Goal: Information Seeking & Learning: Learn about a topic

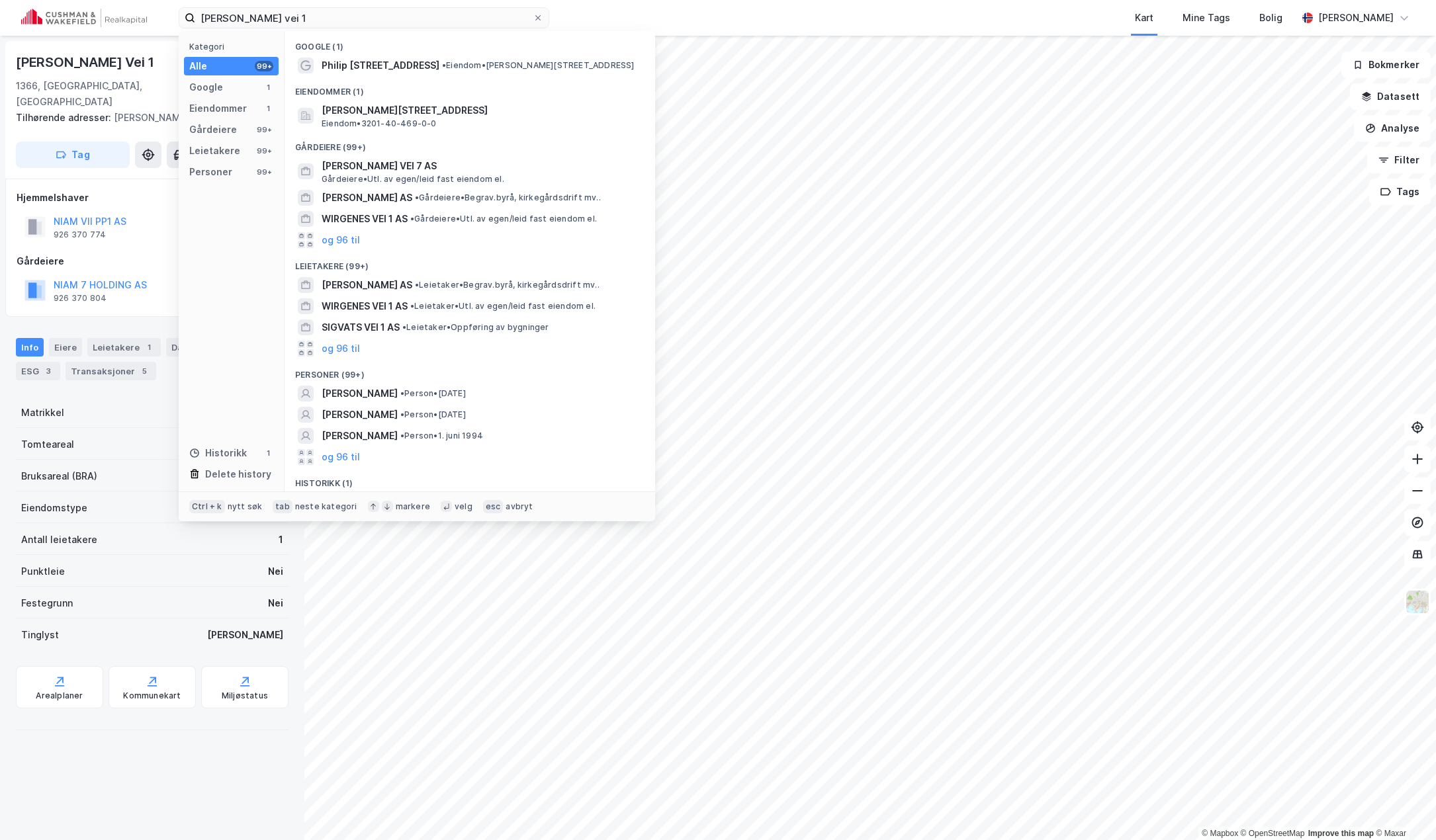
click at [78, 25] on div "[PERSON_NAME] vei 1 Kategori Alle 99+ Google 1 Eiendommer 1 Gårdeiere 99+ Leiet…" at bounding box center [718, 18] width 1436 height 36
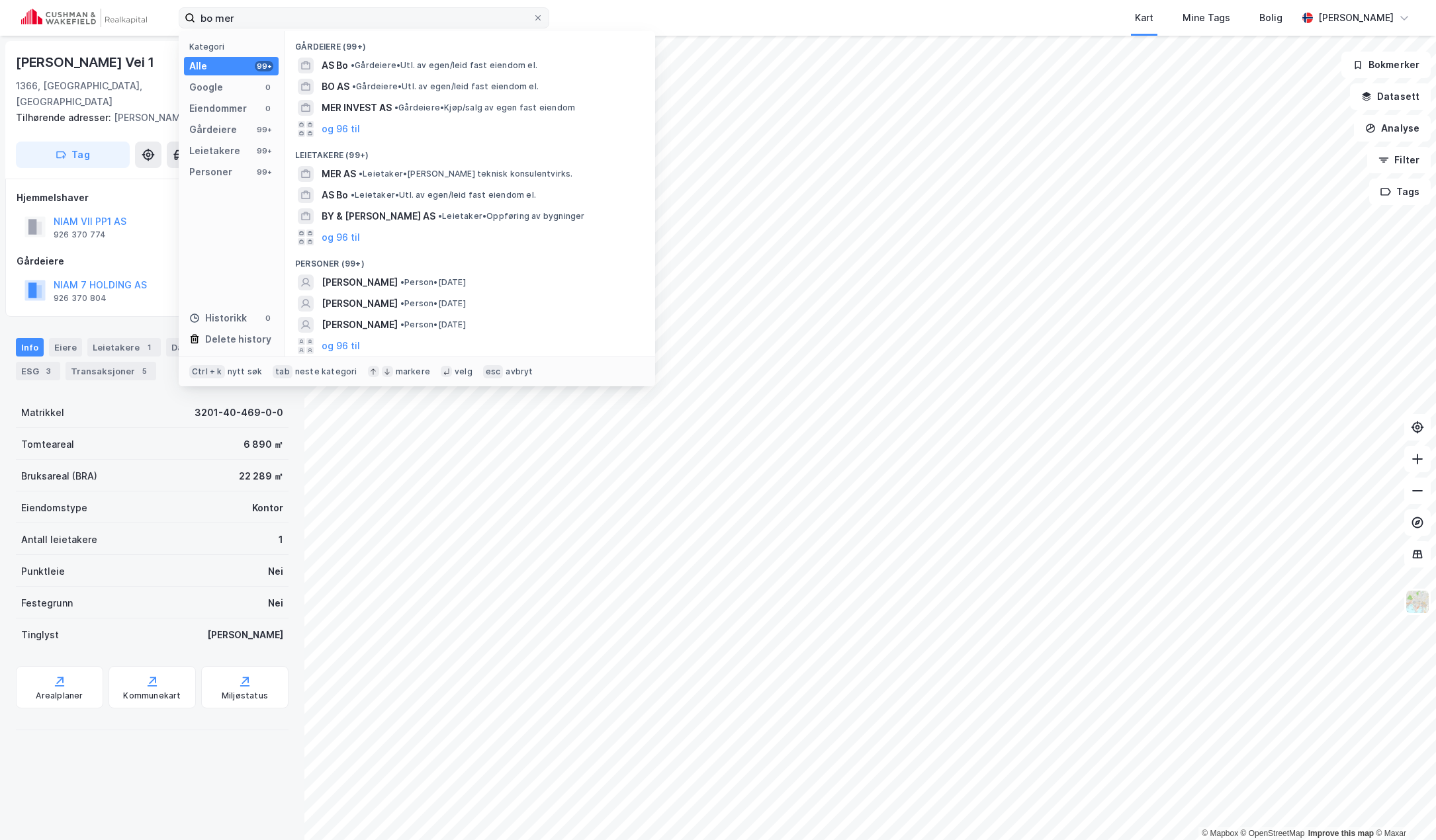
drag, startPoint x: 335, startPoint y: 19, endPoint x: 218, endPoint y: 19, distance: 117.0
click at [218, 19] on input "bo mer" at bounding box center [364, 18] width 337 height 20
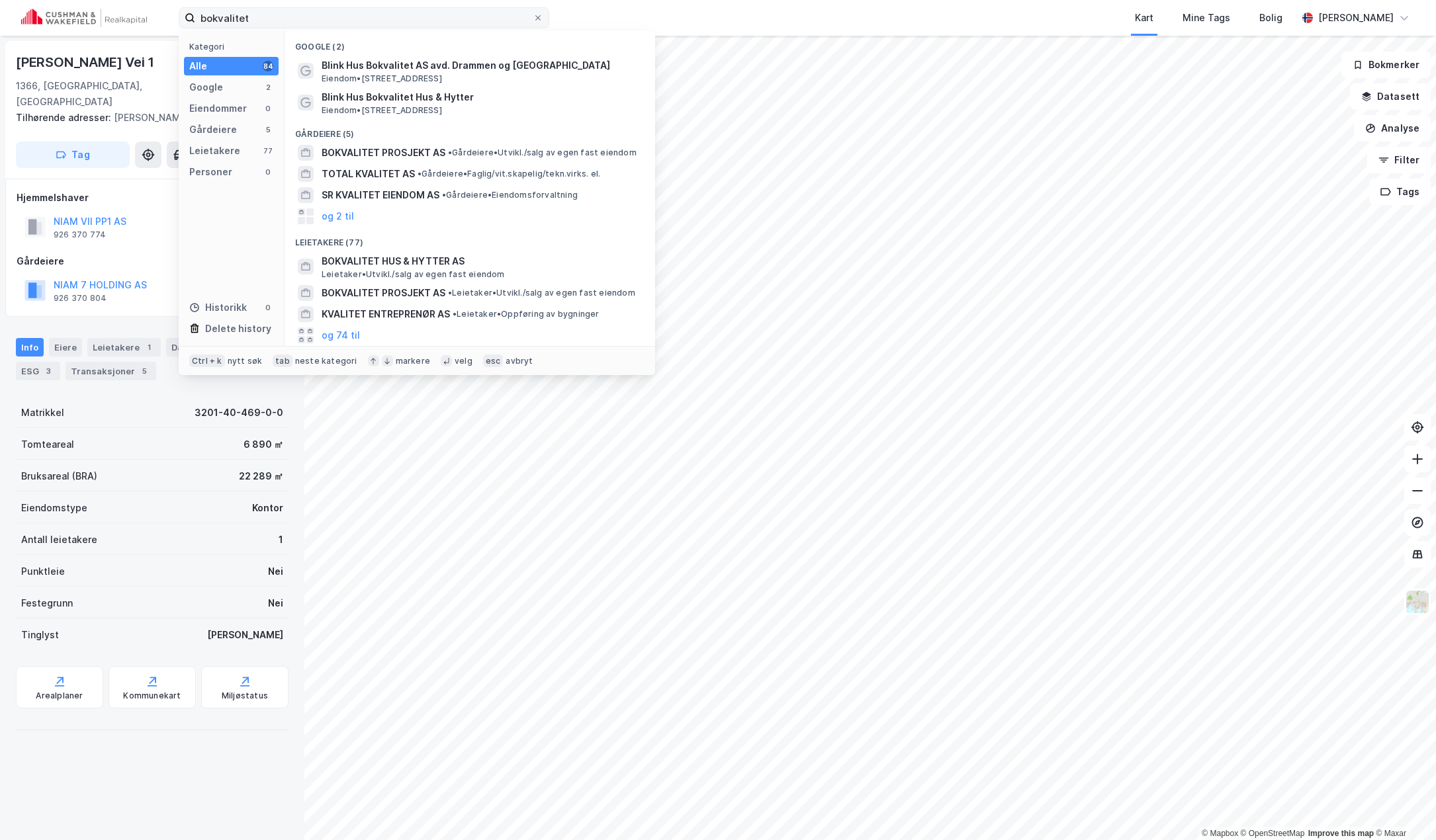
type input "bokvalitet"
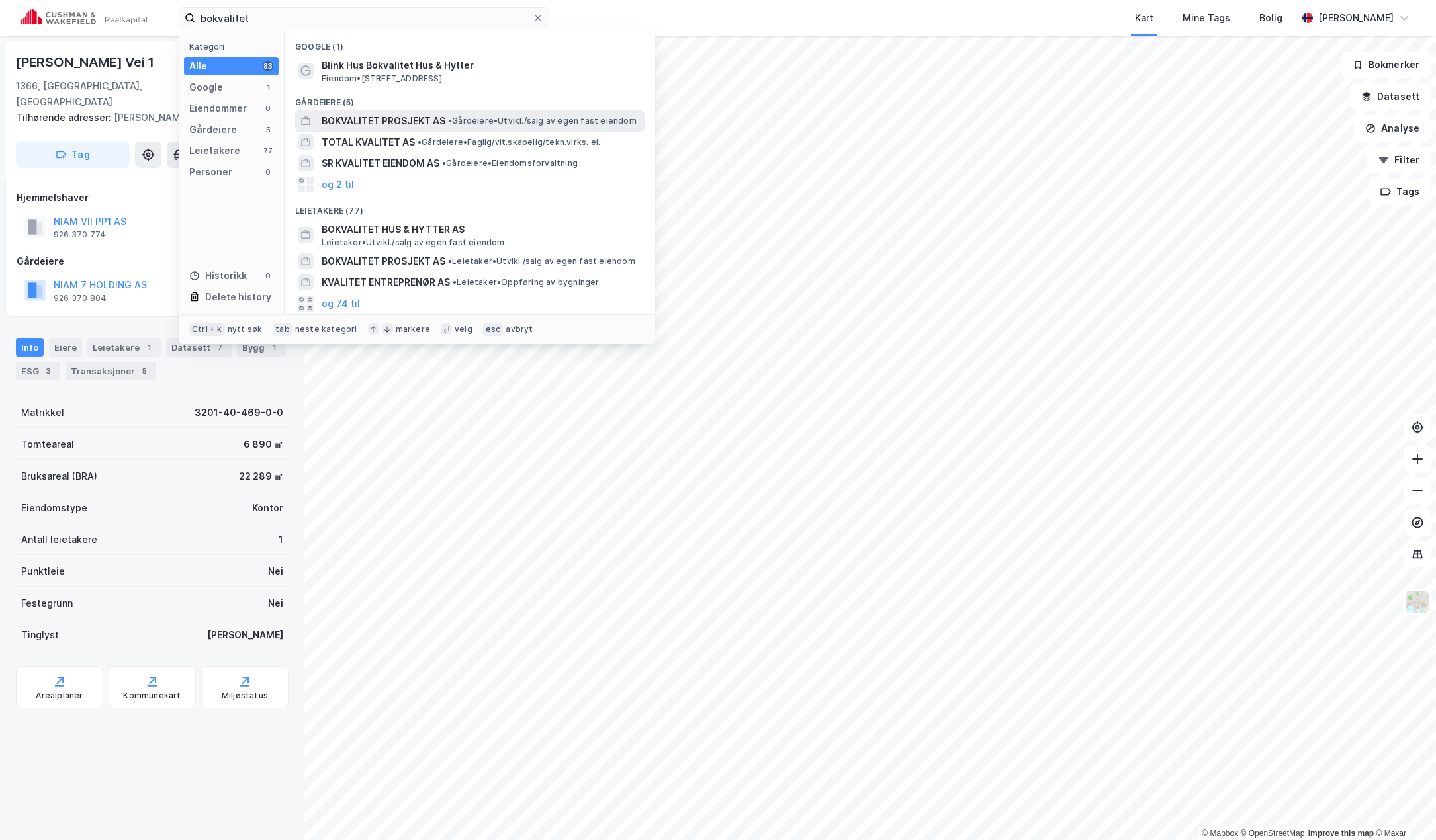
click at [442, 120] on span "BOKVALITET PROSJEKT AS" at bounding box center [383, 120] width 123 height 16
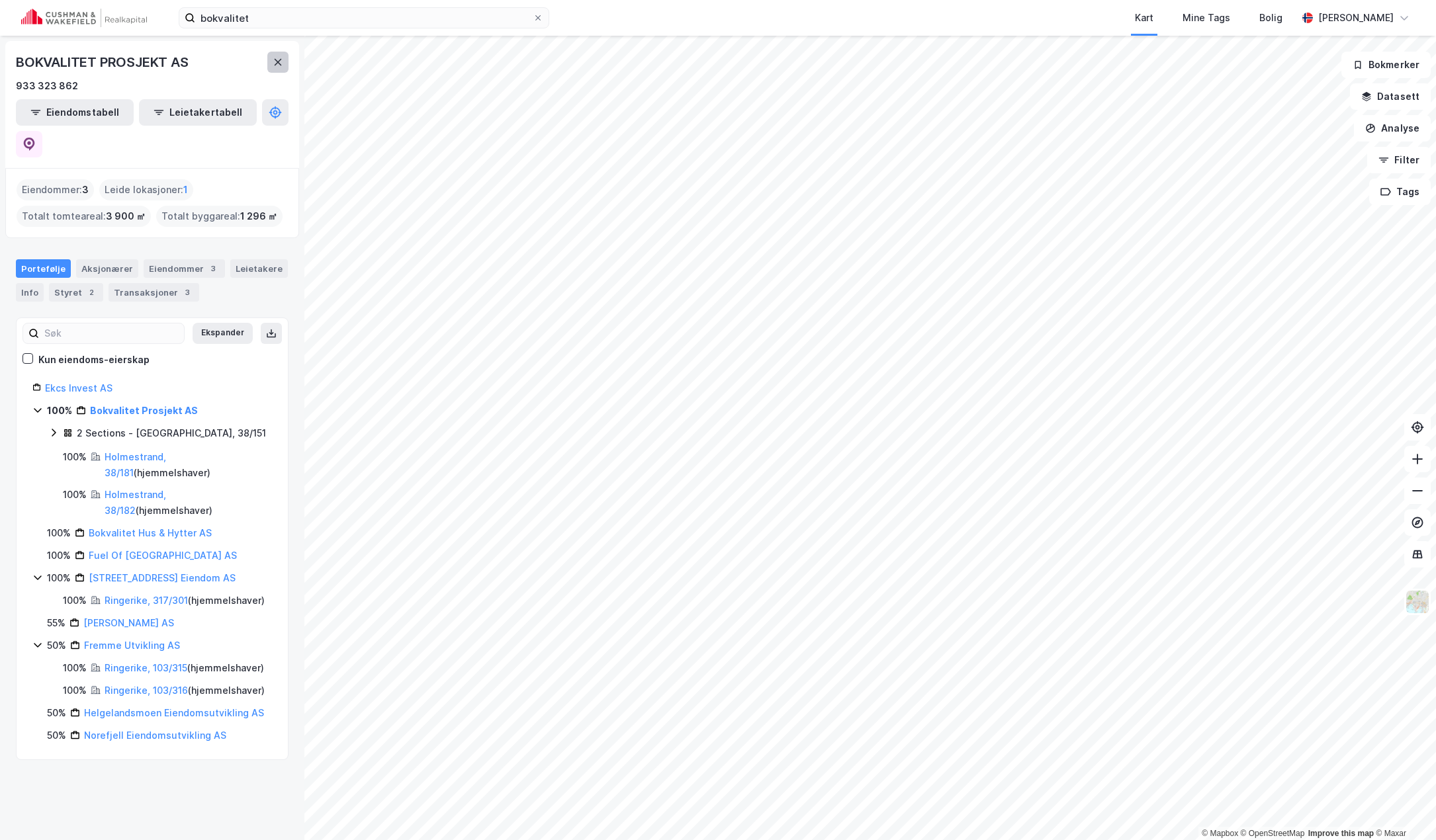
click at [274, 60] on icon at bounding box center [278, 62] width 10 height 10
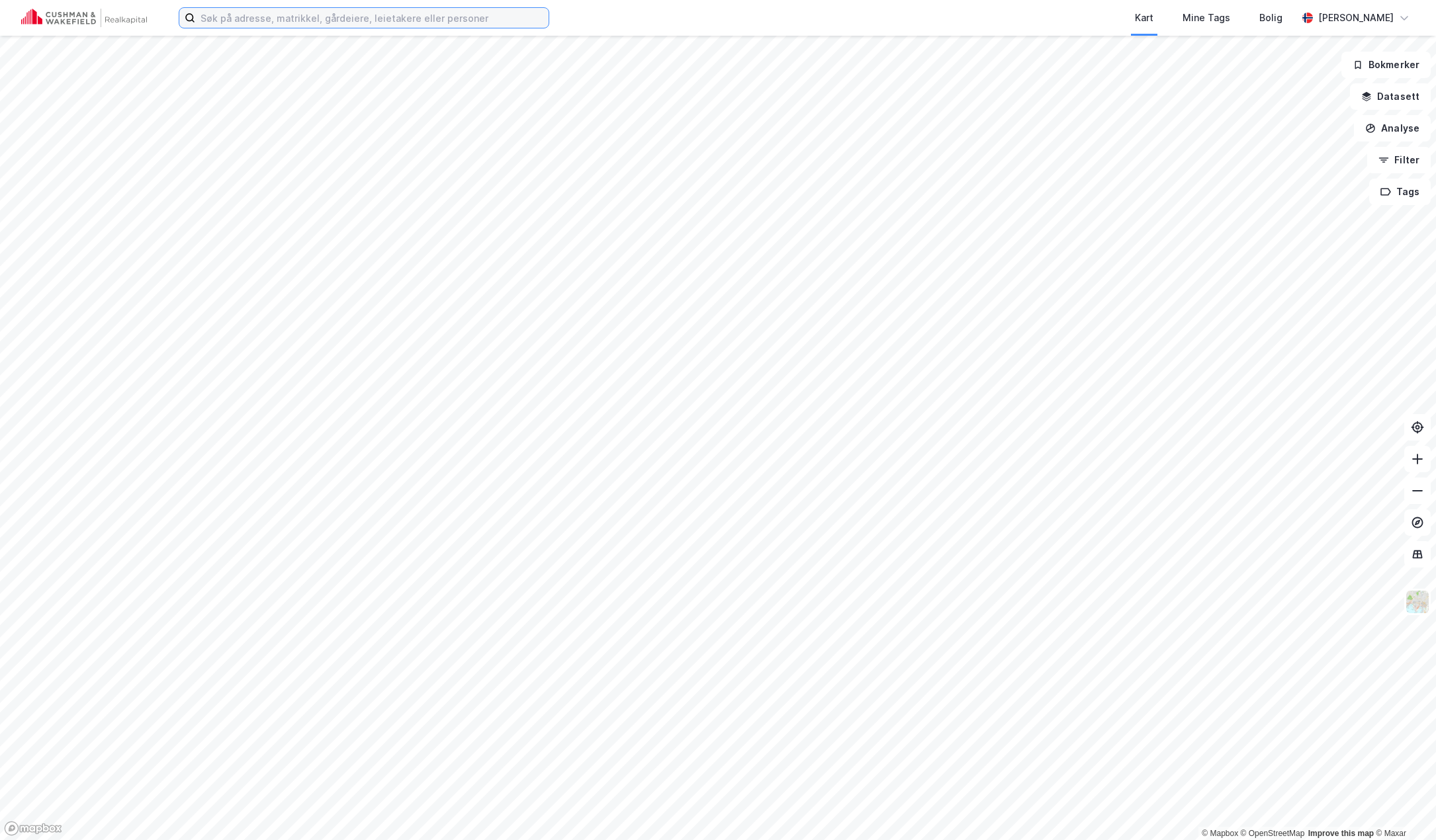
click at [367, 19] on input at bounding box center [372, 18] width 353 height 20
click at [726, 25] on div "Kart Mine Tags Bolig" at bounding box center [955, 18] width 684 height 36
click at [386, 16] on input at bounding box center [372, 18] width 353 height 20
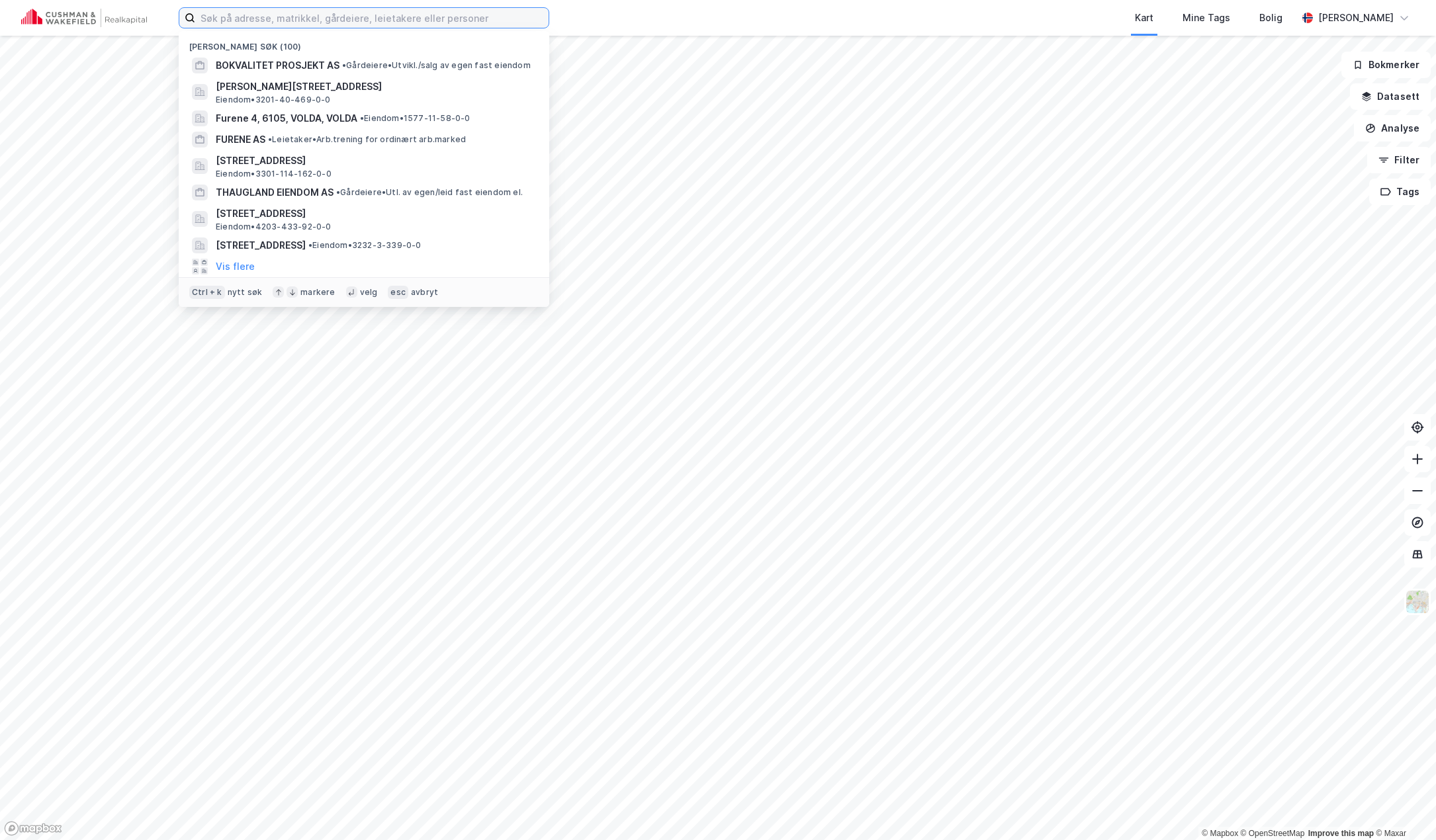
paste input "Torolf Storsveens veg 26"
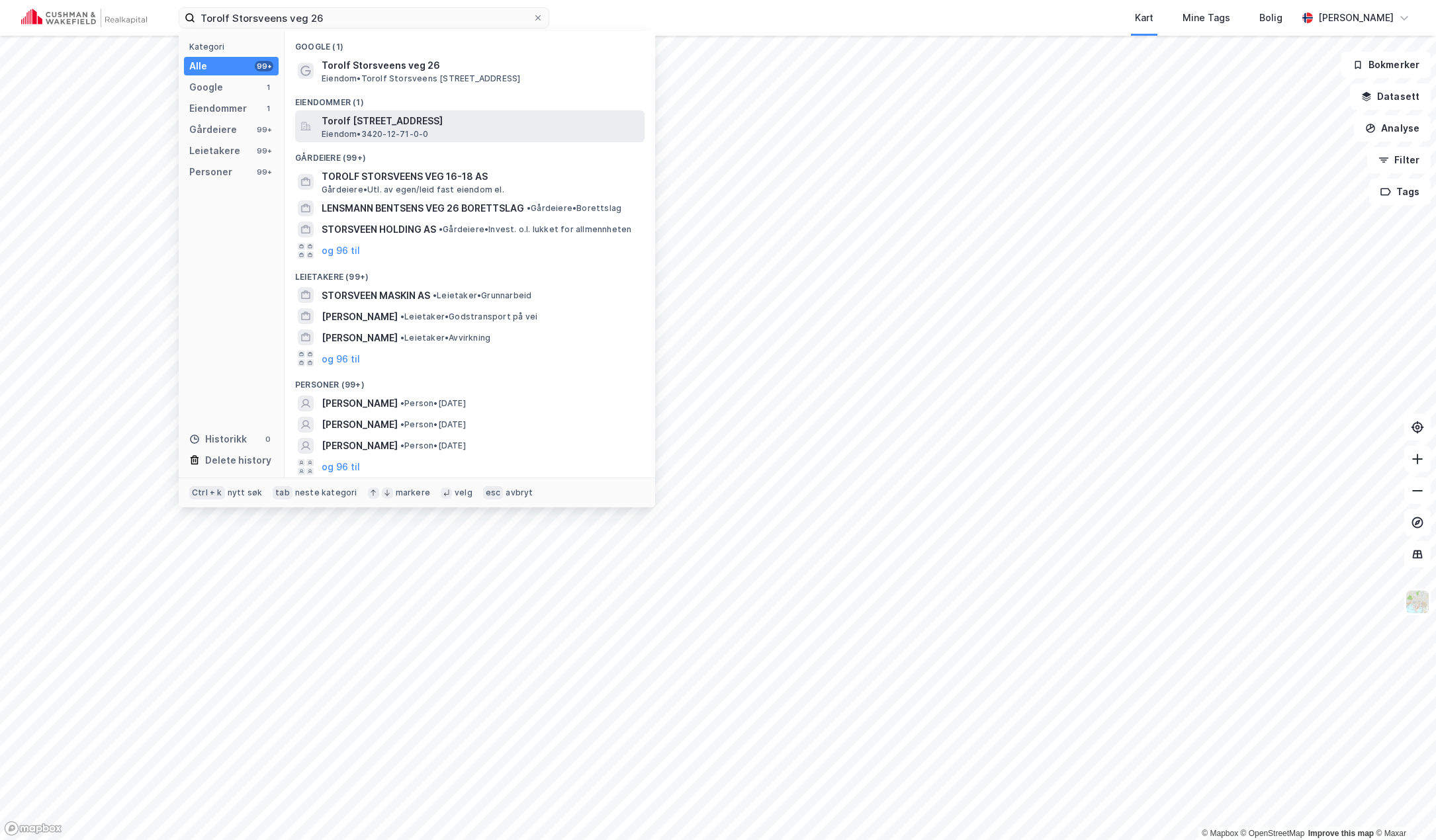
click at [403, 127] on span "Torolf Storsveens veg 26, 2406, ELVERUM, ELVERUM" at bounding box center [480, 120] width 317 height 16
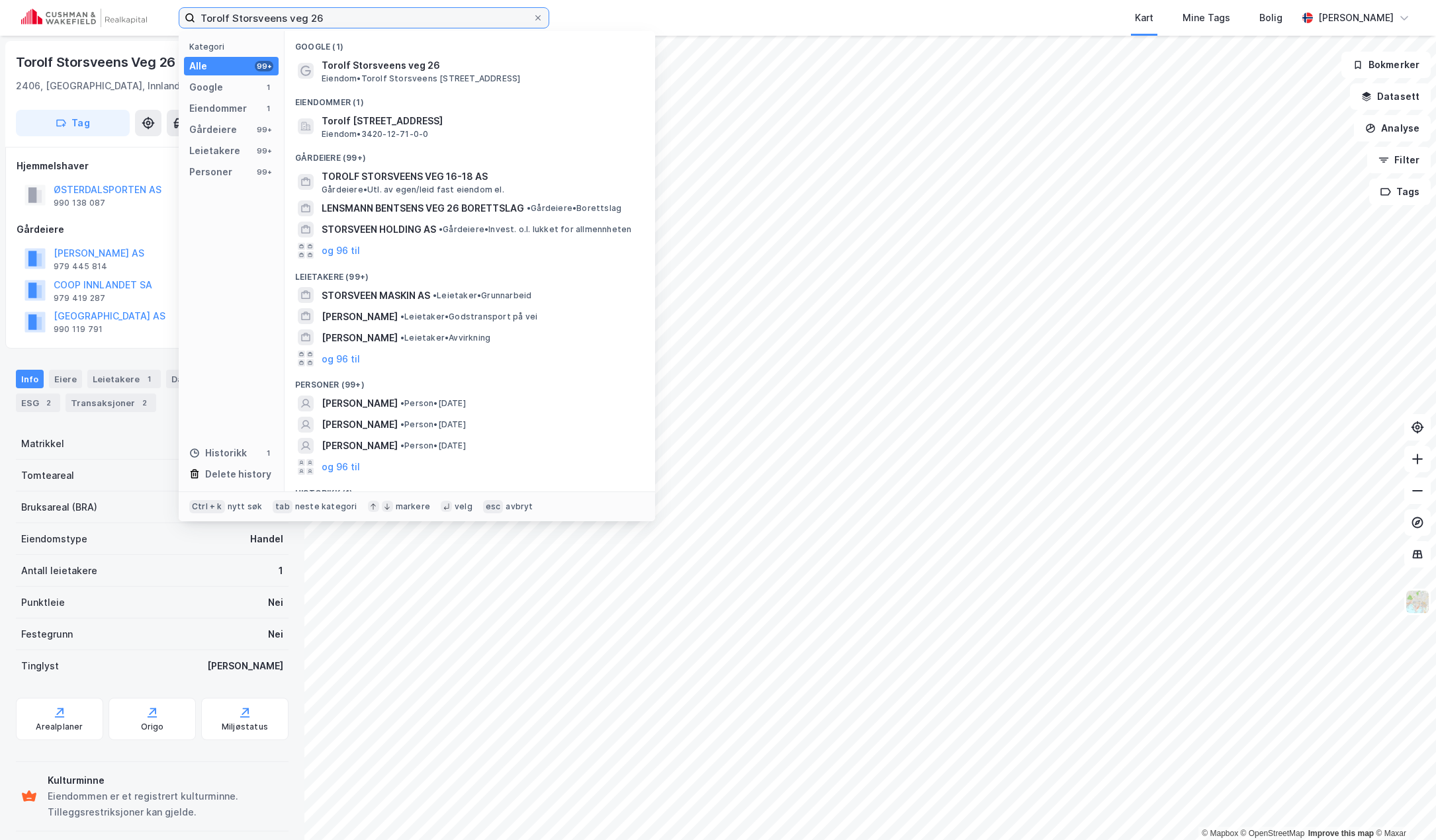
drag, startPoint x: 376, startPoint y: 18, endPoint x: 170, endPoint y: 10, distance: 206.2
click at [170, 10] on div "Torolf Storsveens veg 26 Kategori Alle 99+ Google 1 Eiendommer 1 Gårdeiere 99+ …" at bounding box center [718, 18] width 1436 height 36
paste input "Storgata 10"
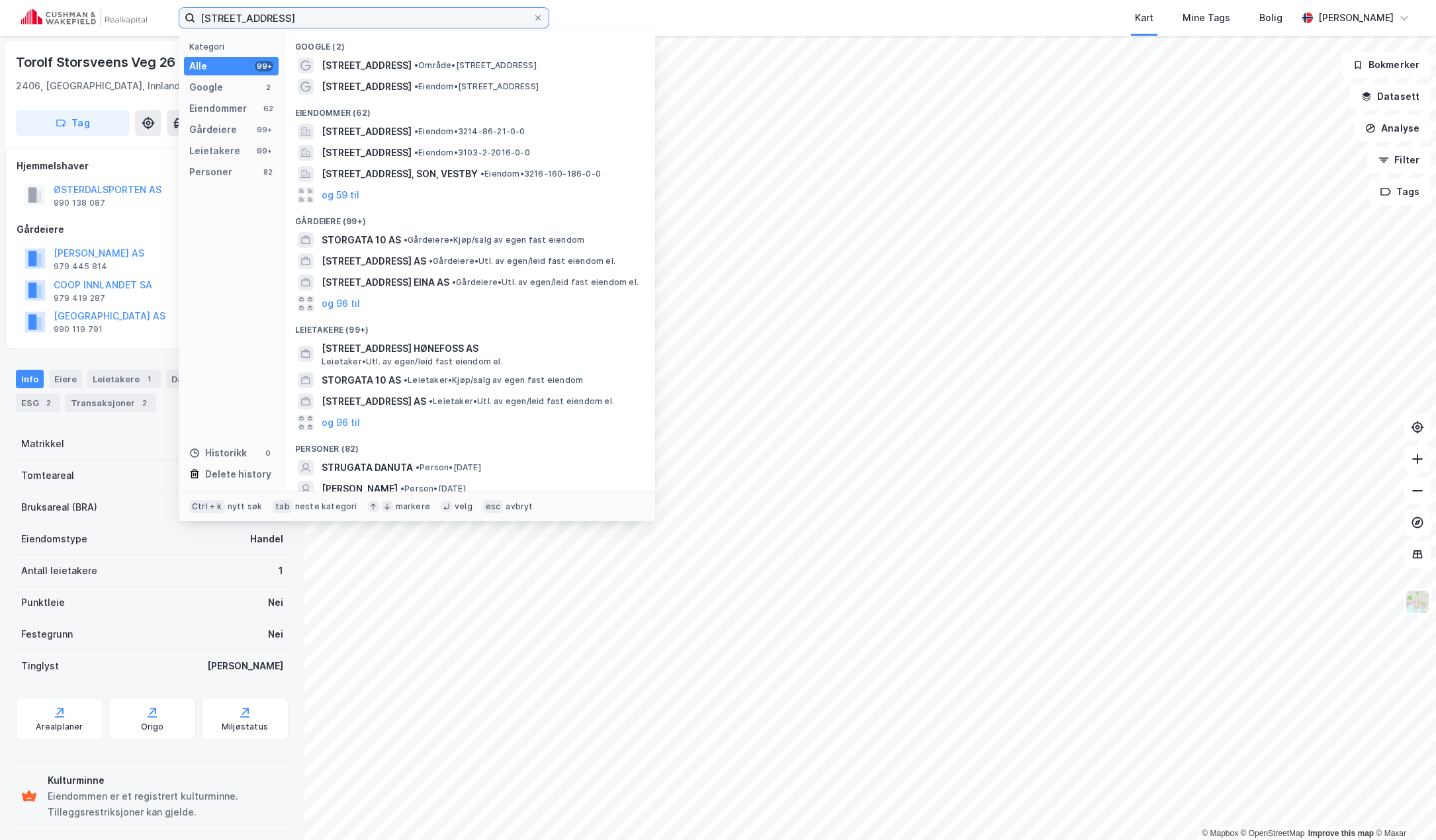
click at [373, 17] on input "Storgata 10" at bounding box center [364, 18] width 337 height 20
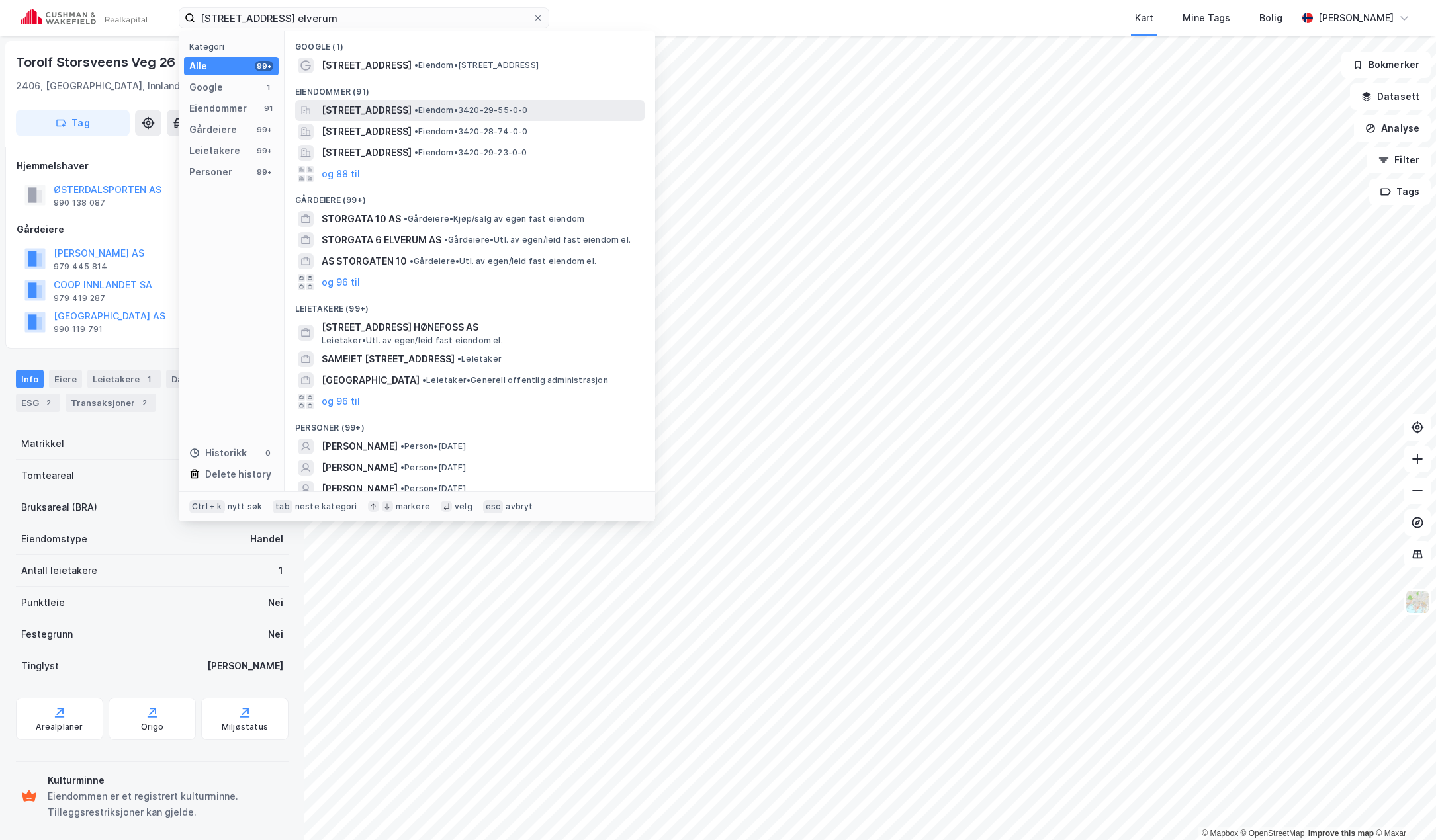
click at [412, 108] on span "Storgata 10, 2408, ELVERUM, ELVERUM" at bounding box center [367, 110] width 90 height 16
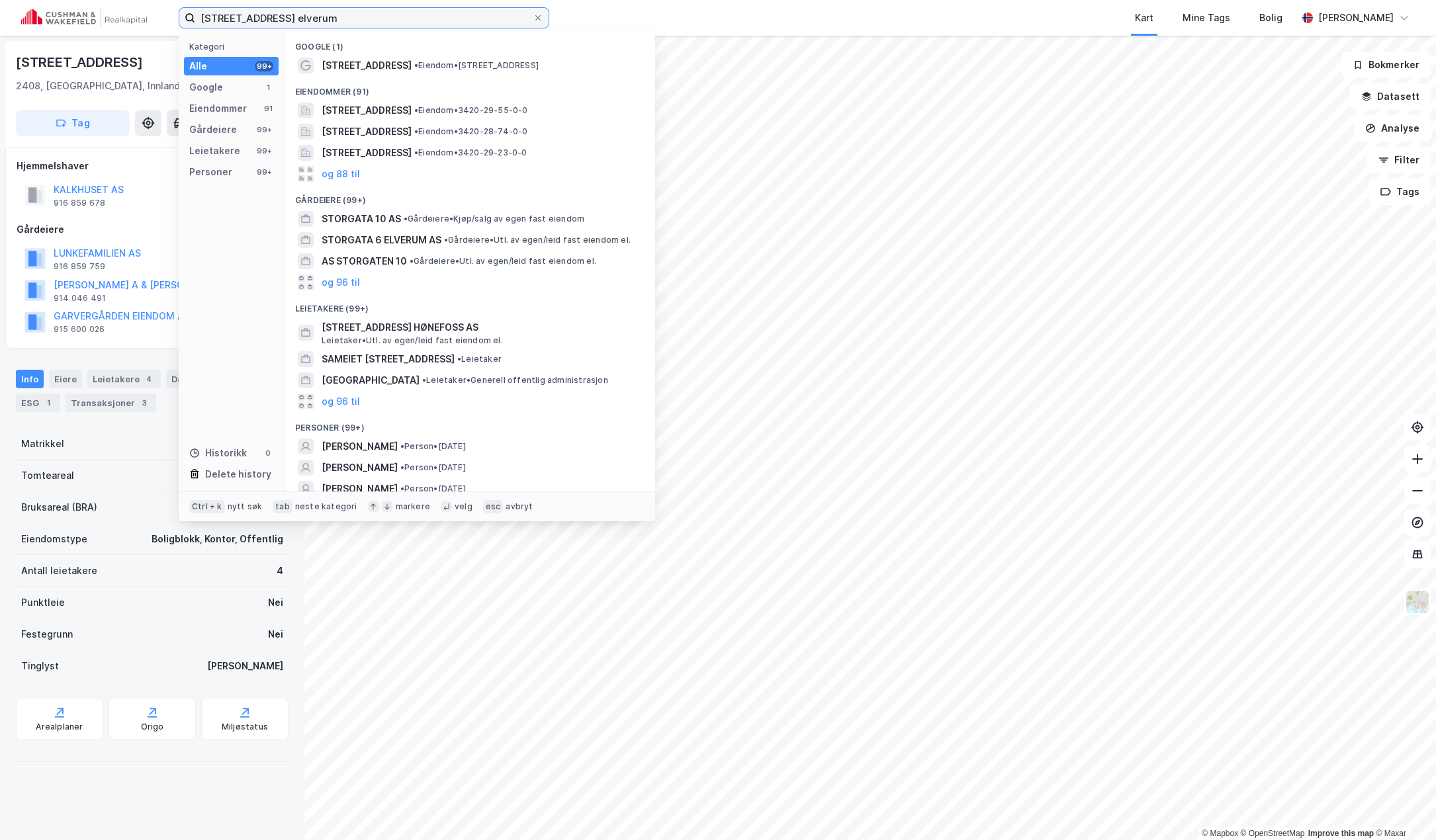
drag, startPoint x: 357, startPoint y: 20, endPoint x: 116, endPoint y: 19, distance: 241.0
click at [116, 19] on div "Storgata 10 elverum Kategori Alle 99+ Google 1 Eiendommer 91 Gårdeiere 99+ Leie…" at bounding box center [718, 18] width 1436 height 36
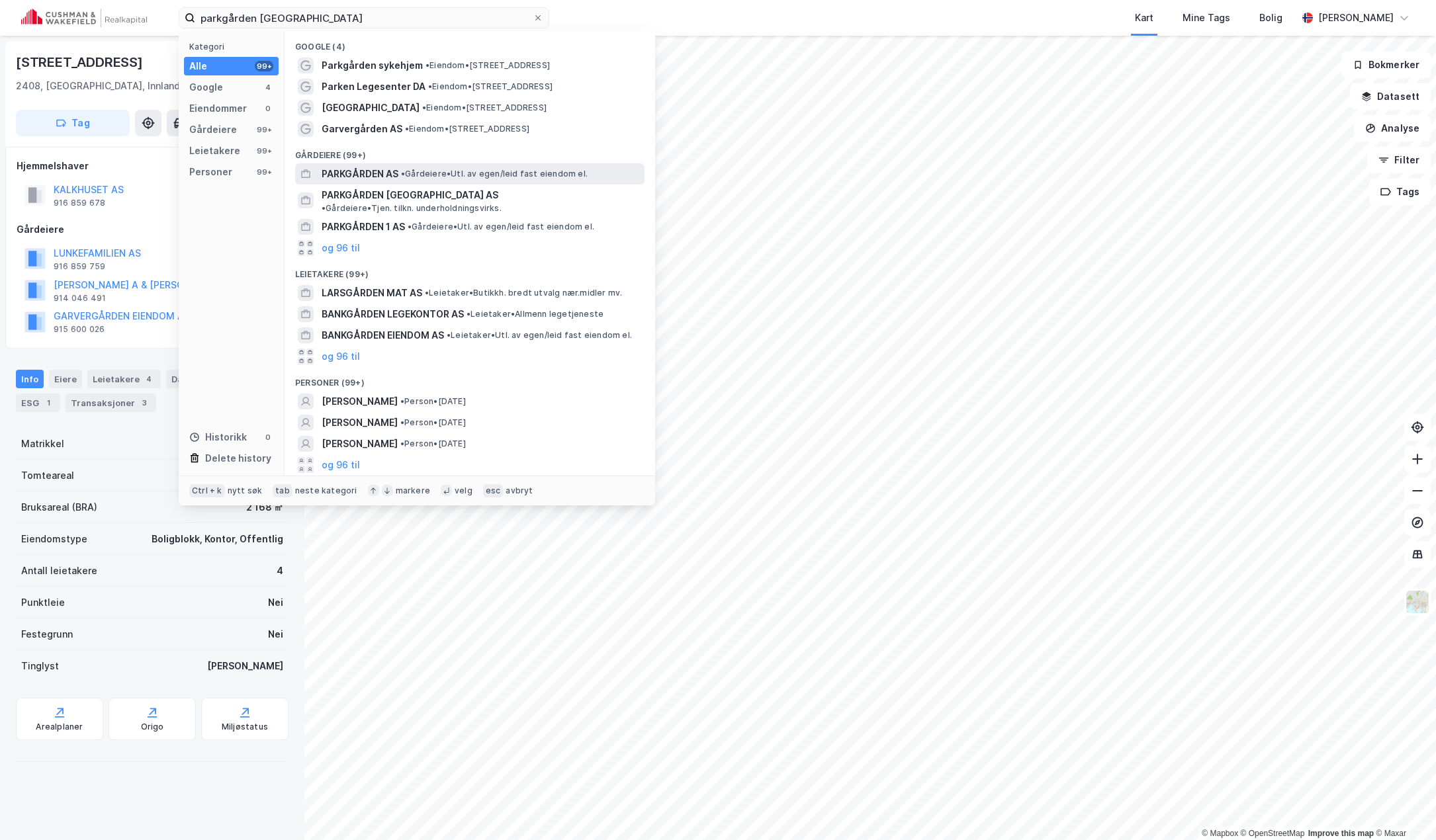
click at [378, 171] on span "PARKGÅRDEN AS" at bounding box center [360, 174] width 77 height 16
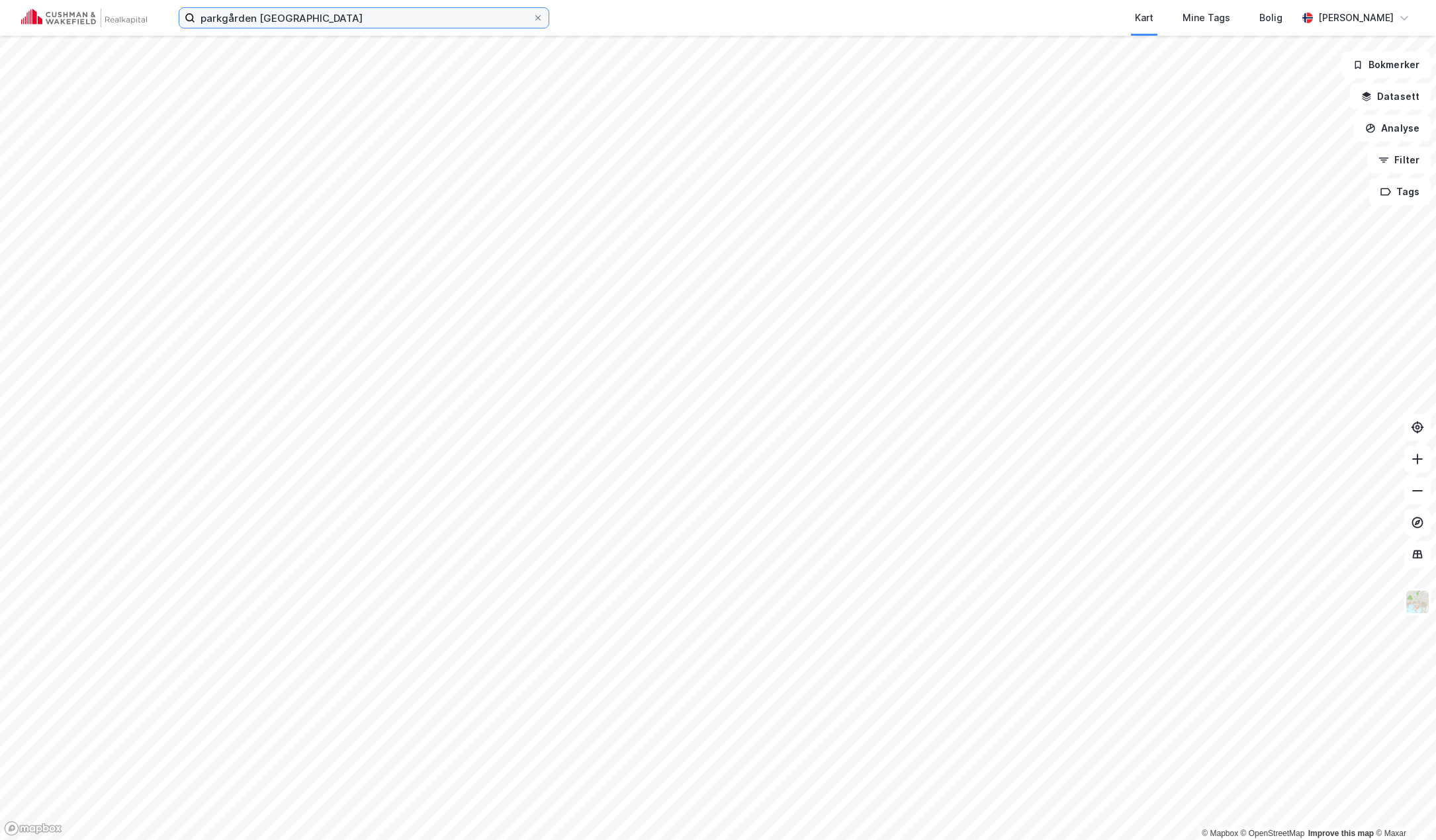
click at [348, 20] on input "parkgården elverum" at bounding box center [364, 18] width 337 height 20
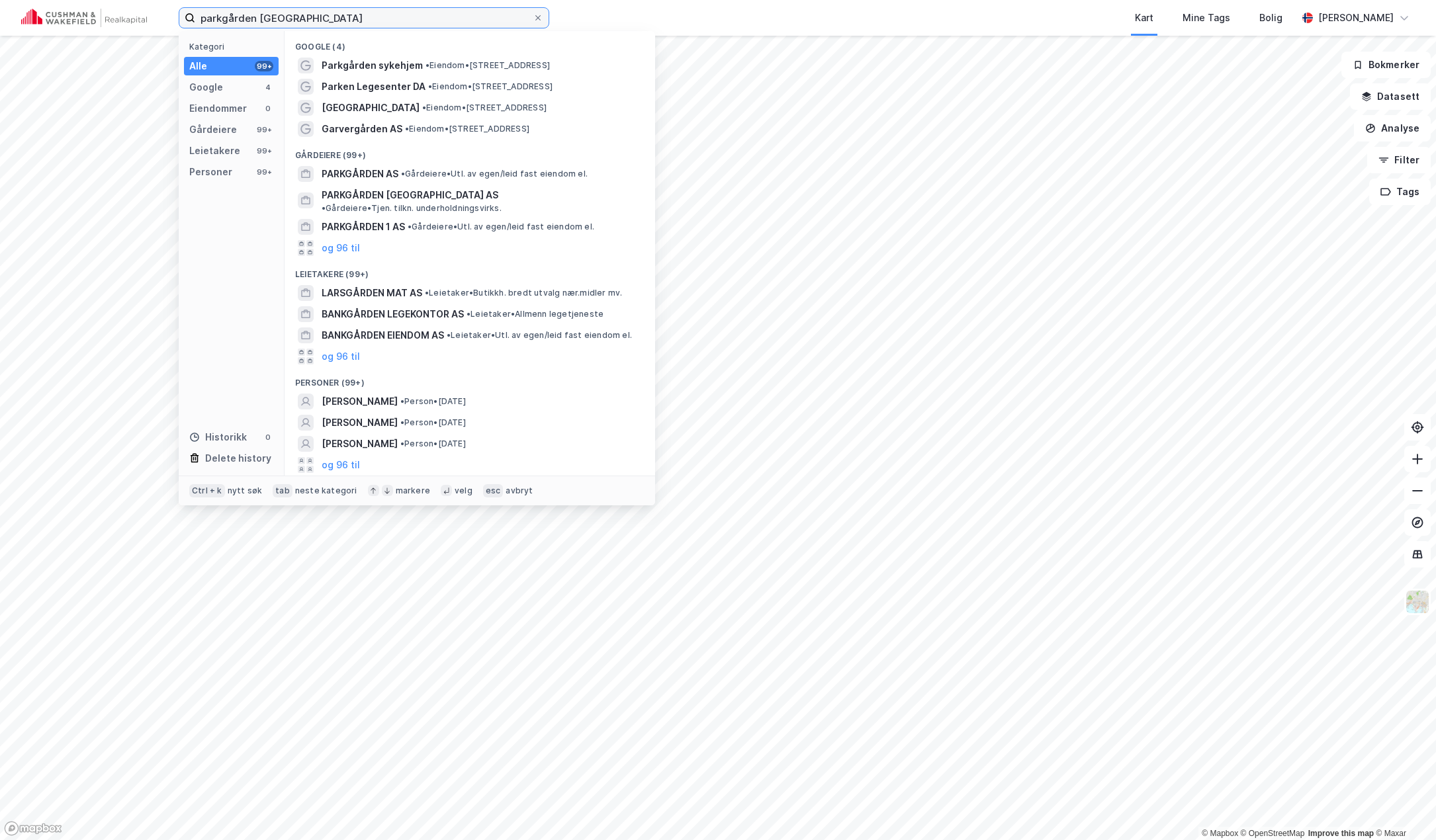
drag, startPoint x: 259, startPoint y: 16, endPoint x: 43, endPoint y: 9, distance: 216.1
click at [44, 9] on div "parkgården elverum Kategori Alle 99+ Google 4 Eiendommer 0 Gårdeiere 99+ Leieta…" at bounding box center [718, 18] width 1436 height 36
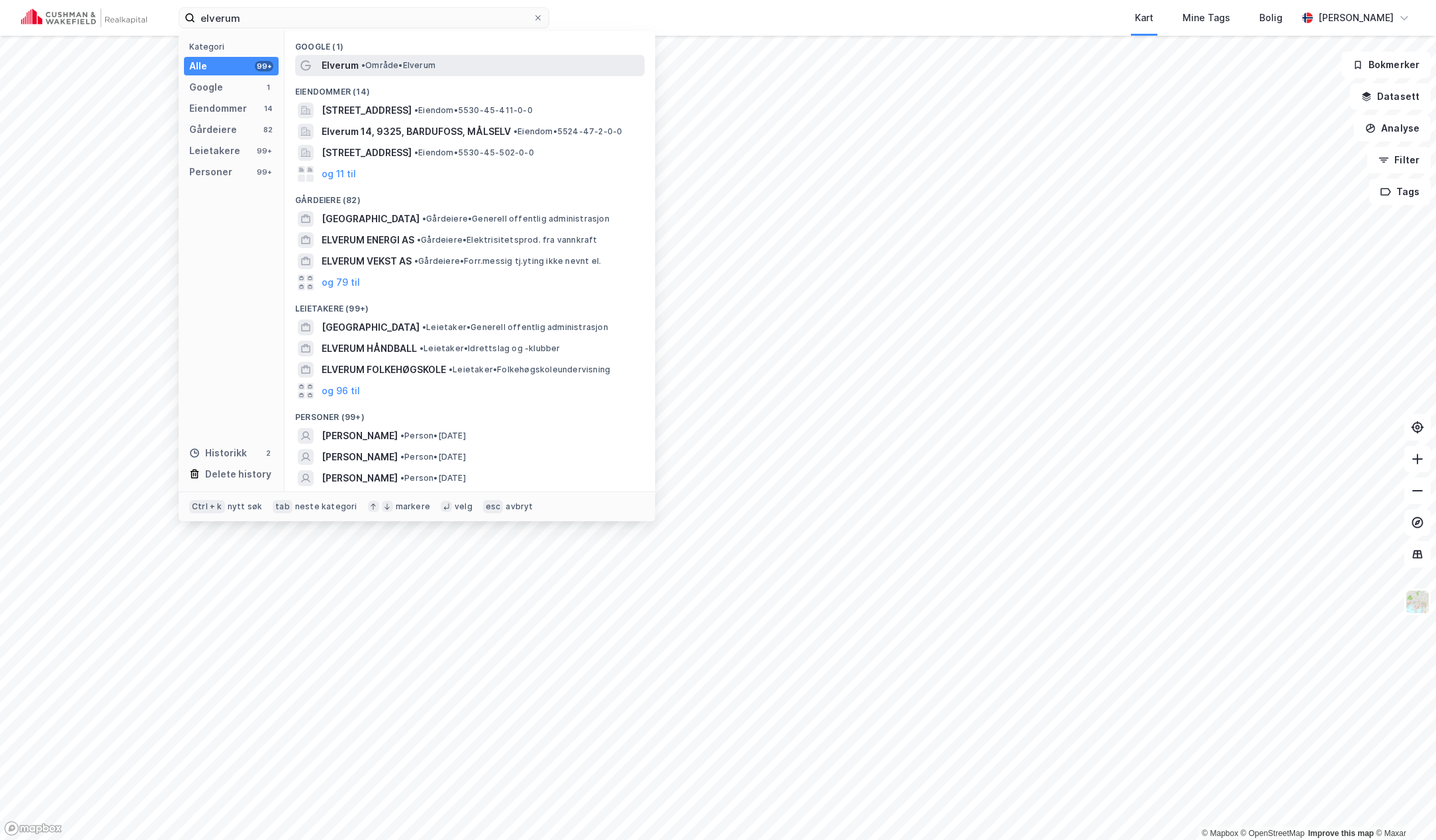
click at [386, 73] on div "Elverum • Område • Elverum" at bounding box center [482, 65] width 320 height 16
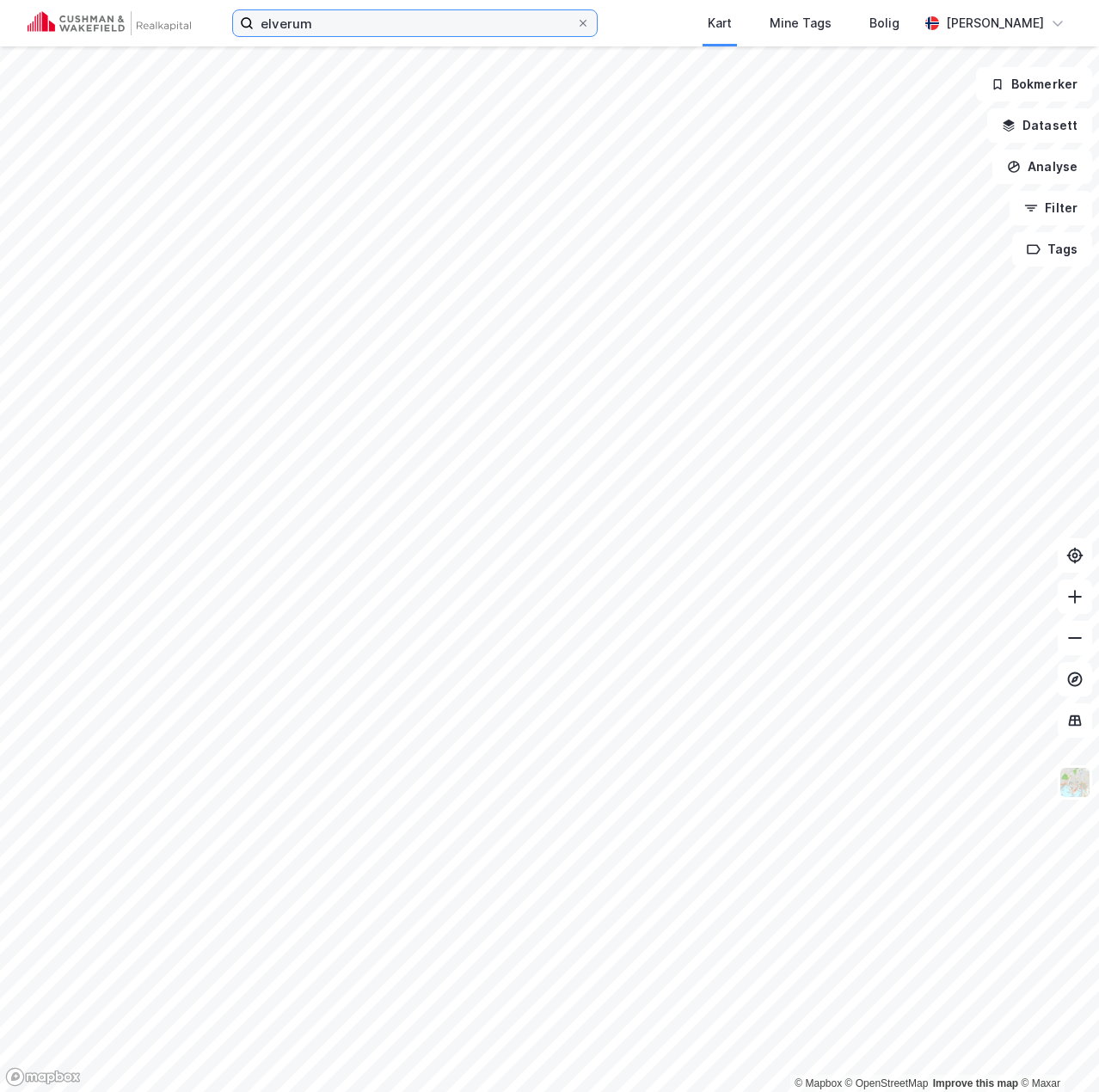
drag, startPoint x: 328, startPoint y: 22, endPoint x: 173, endPoint y: 18, distance: 155.1
click at [173, 18] on div "elverum Kart Mine Tags Bolig Benjamin Vik" at bounding box center [550, 23] width 1099 height 47
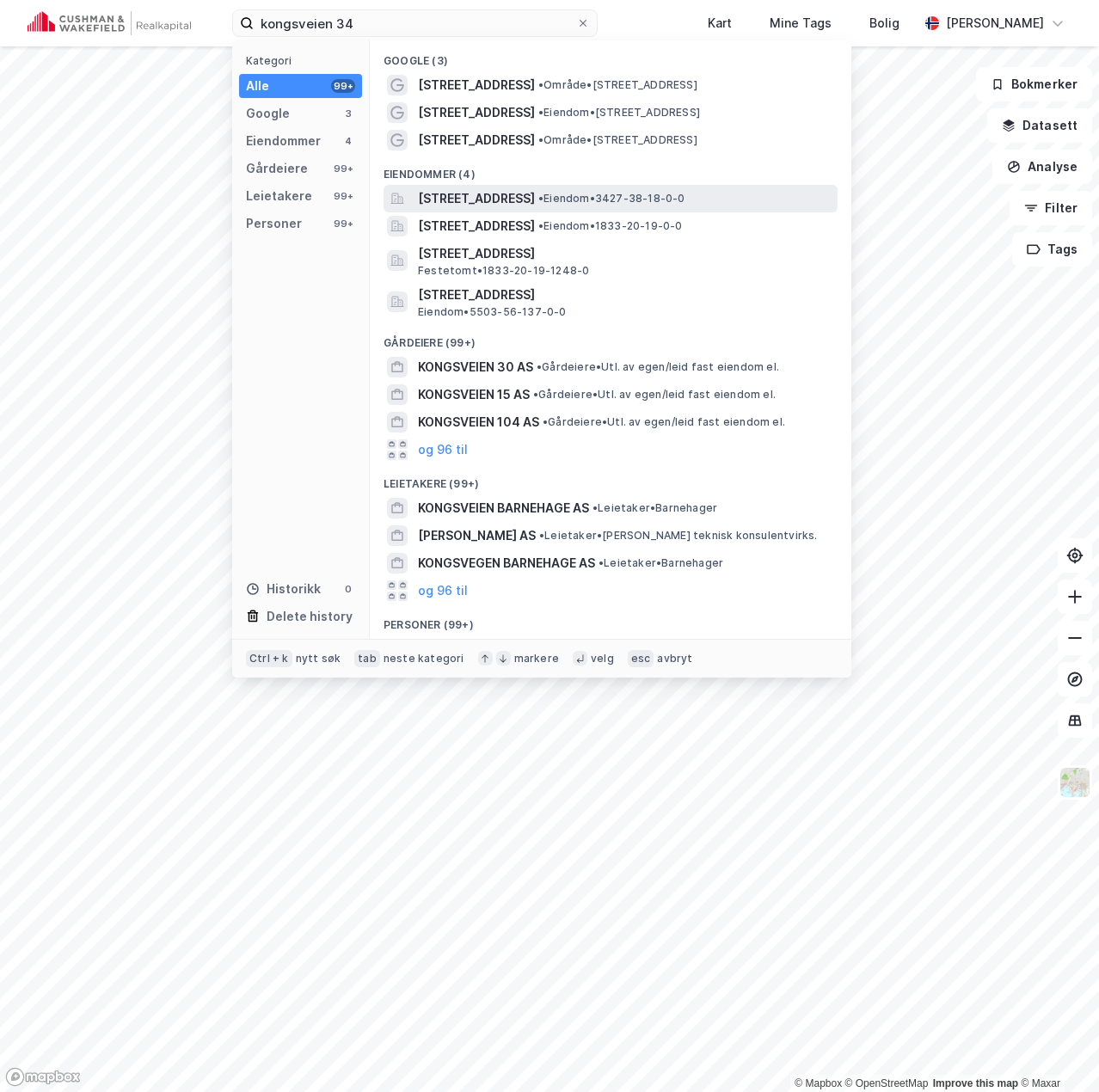
click at [535, 207] on span "Kongsveien 34, 2500, TYNSET, TYNSET" at bounding box center [477, 198] width 117 height 20
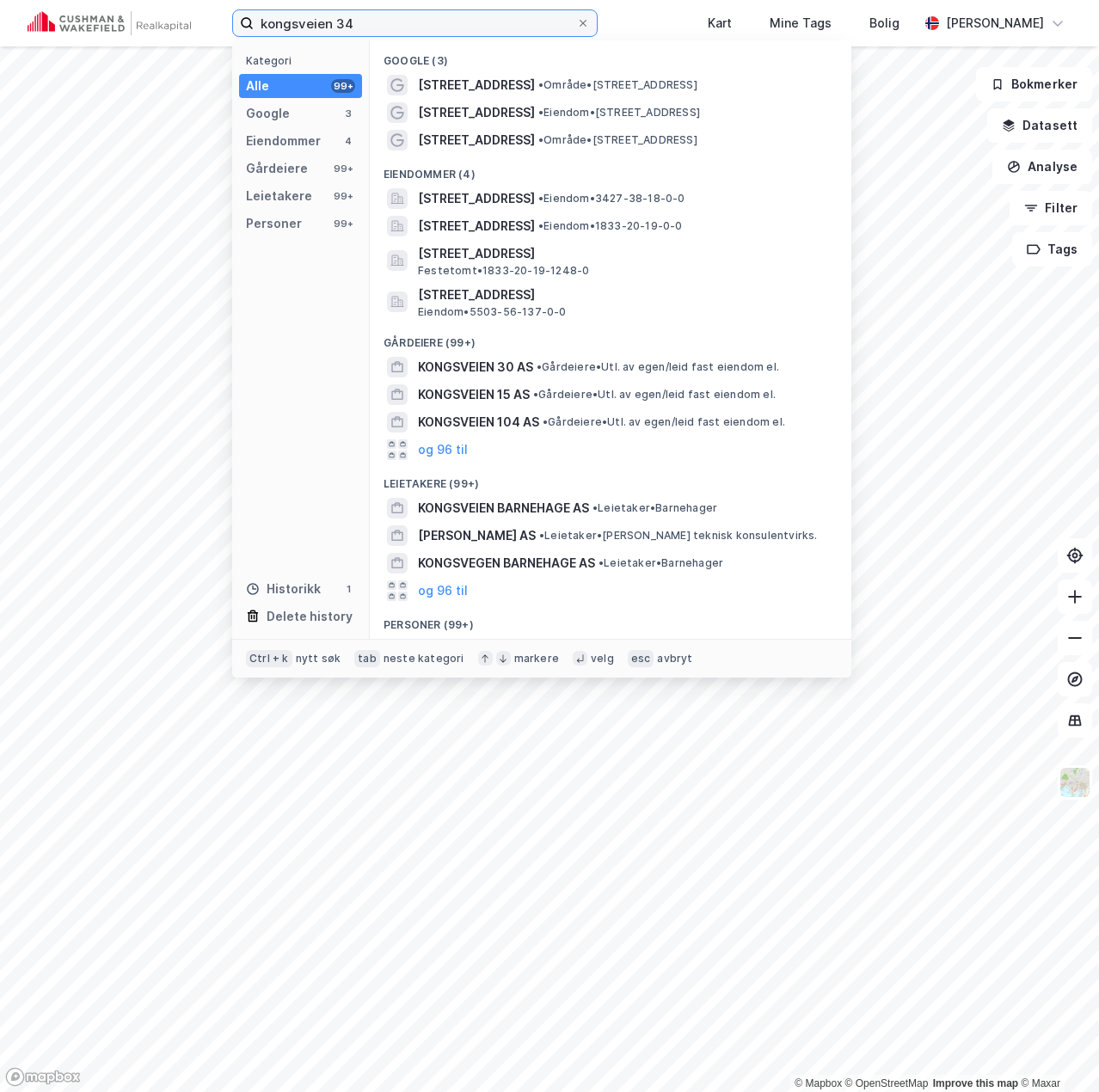
drag, startPoint x: 353, startPoint y: 20, endPoint x: 154, endPoint y: 28, distance: 199.2
click at [154, 28] on div "kongsveien 34 Kategori Alle 99+ Google 3 Eiendommer 4 Gårdeiere 99+ Leietakere …" at bounding box center [550, 23] width 1099 height 47
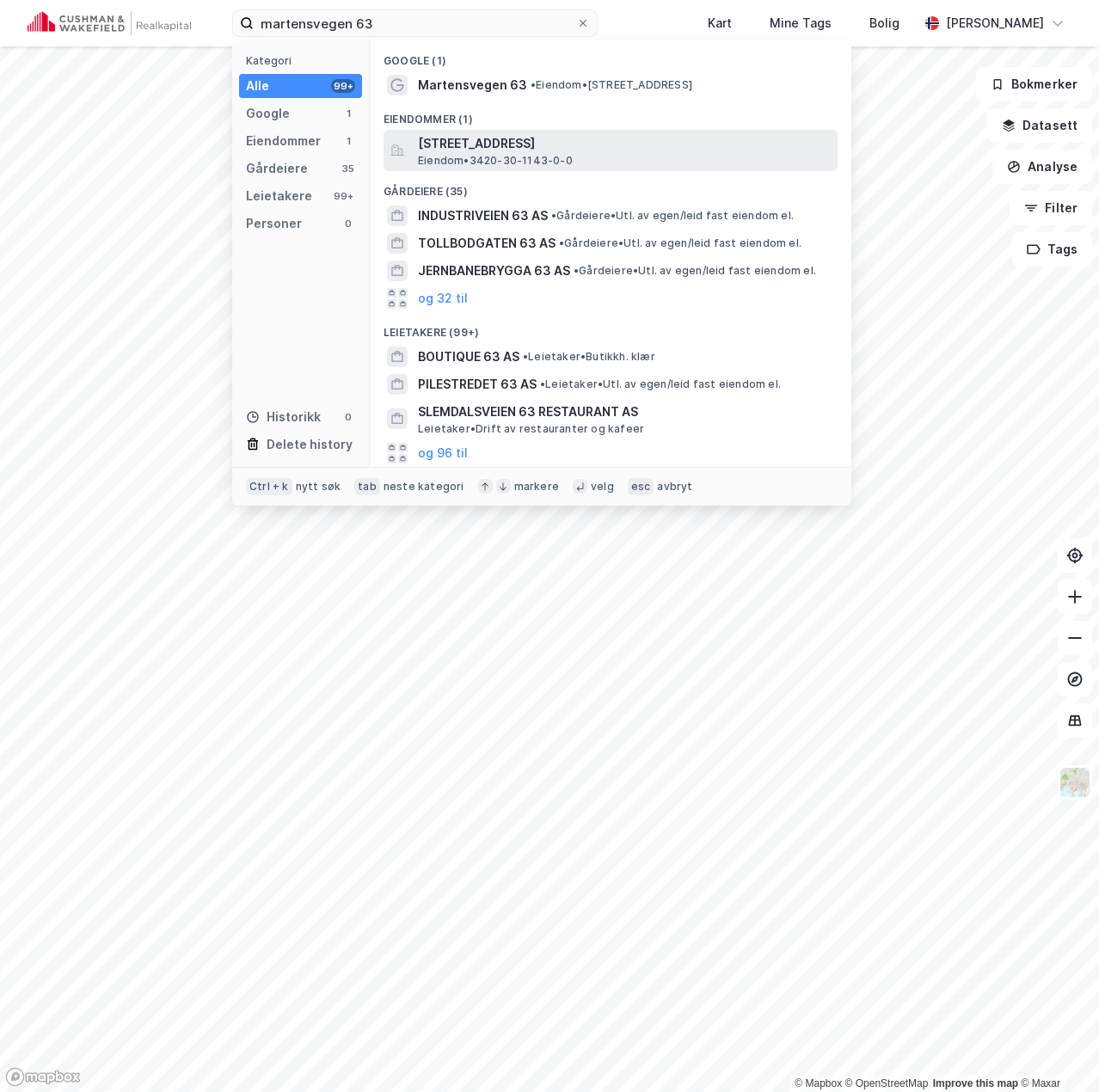
click at [492, 144] on span "Martensvegen 63, 2409, ELVERUM, ELVERUM" at bounding box center [624, 143] width 412 height 20
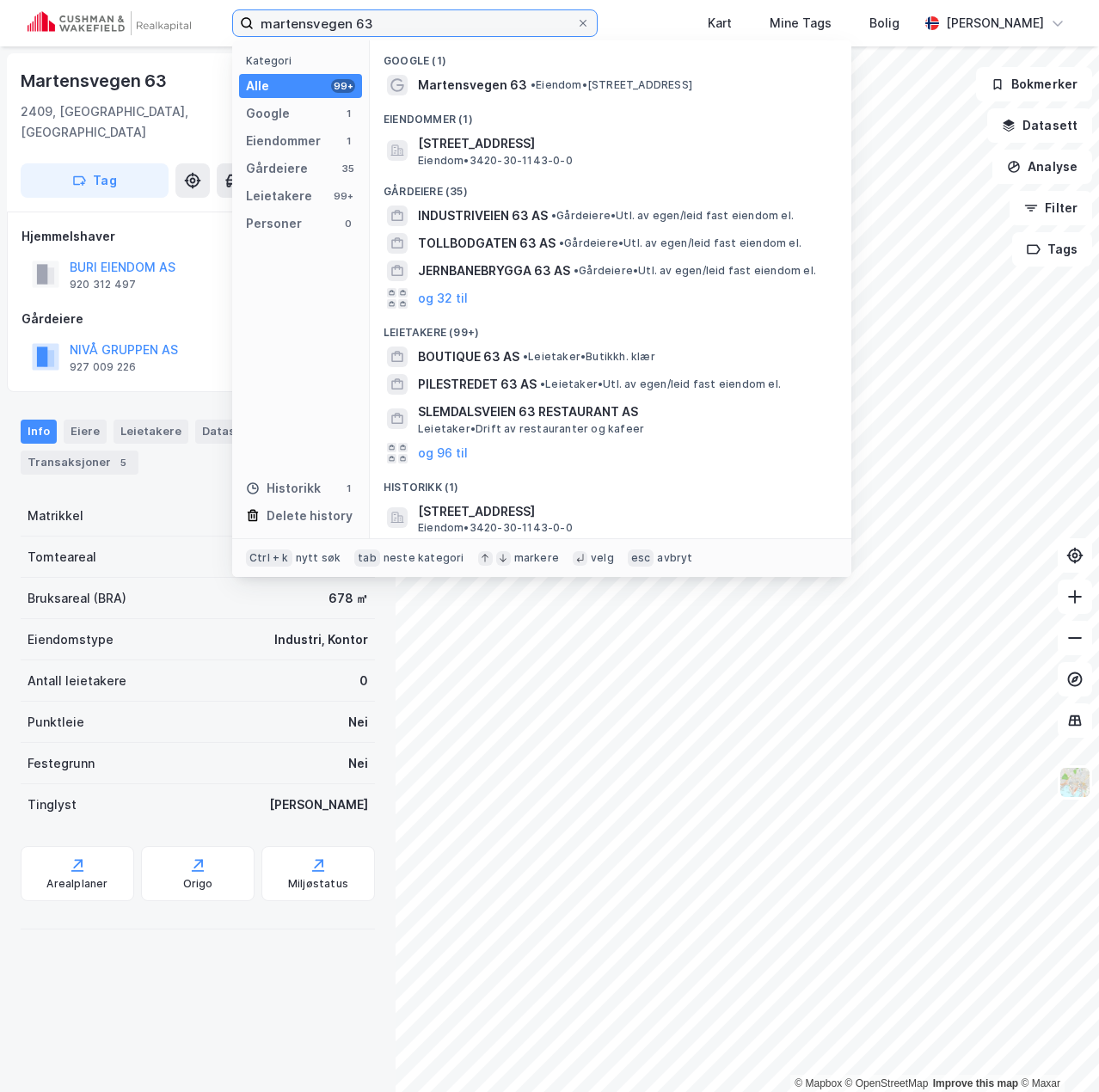
drag, startPoint x: 410, startPoint y: 29, endPoint x: 153, endPoint y: 28, distance: 257.0
click at [153, 28] on div "martensvegen 63 Kategori Alle 99+ Google 1 Eiendommer 1 Gårdeiere 35 Leietakere…" at bounding box center [550, 23] width 1099 height 47
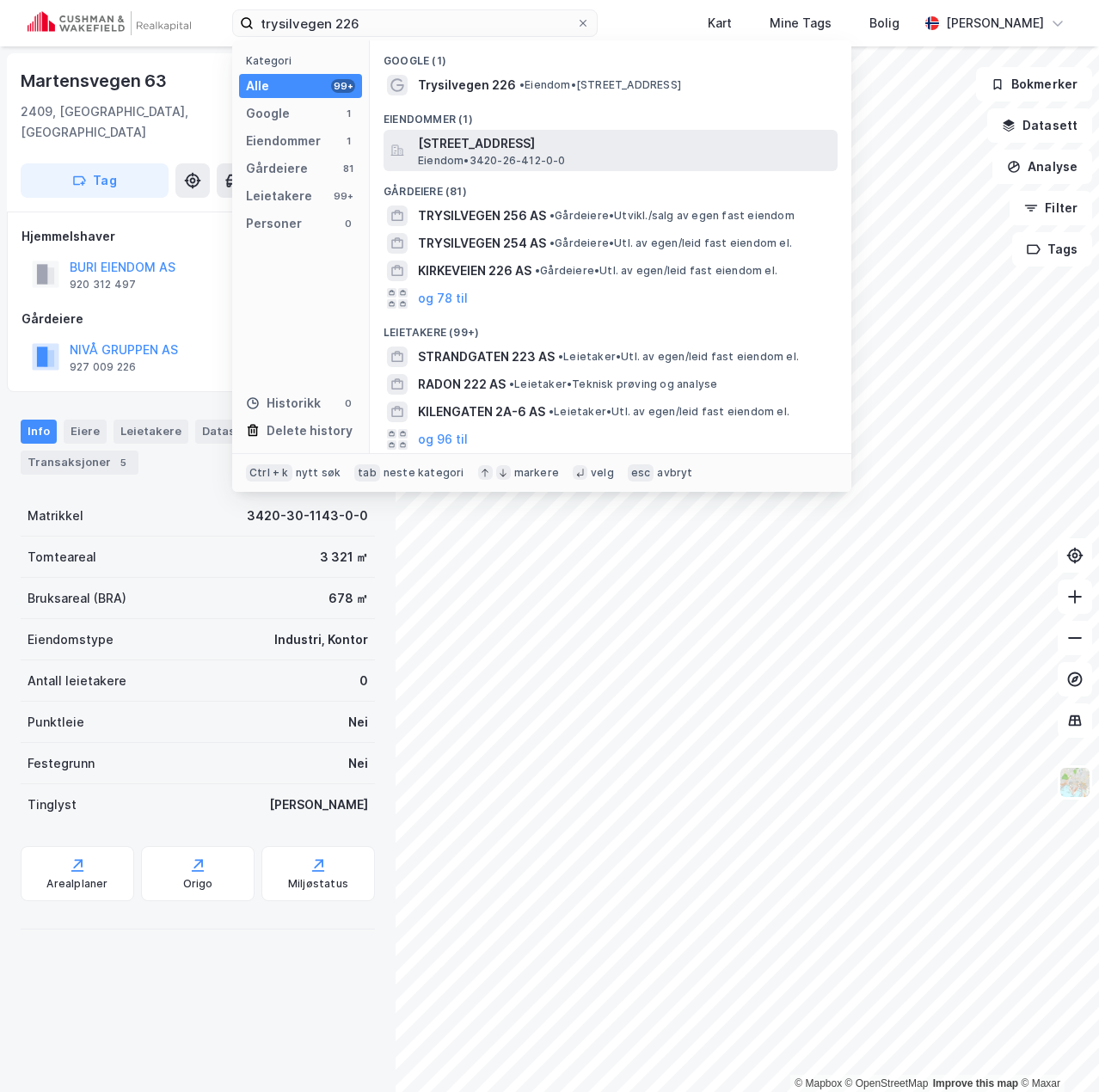
click at [480, 154] on span "Eiendom • 3420-26-412-0-0" at bounding box center [492, 160] width 148 height 14
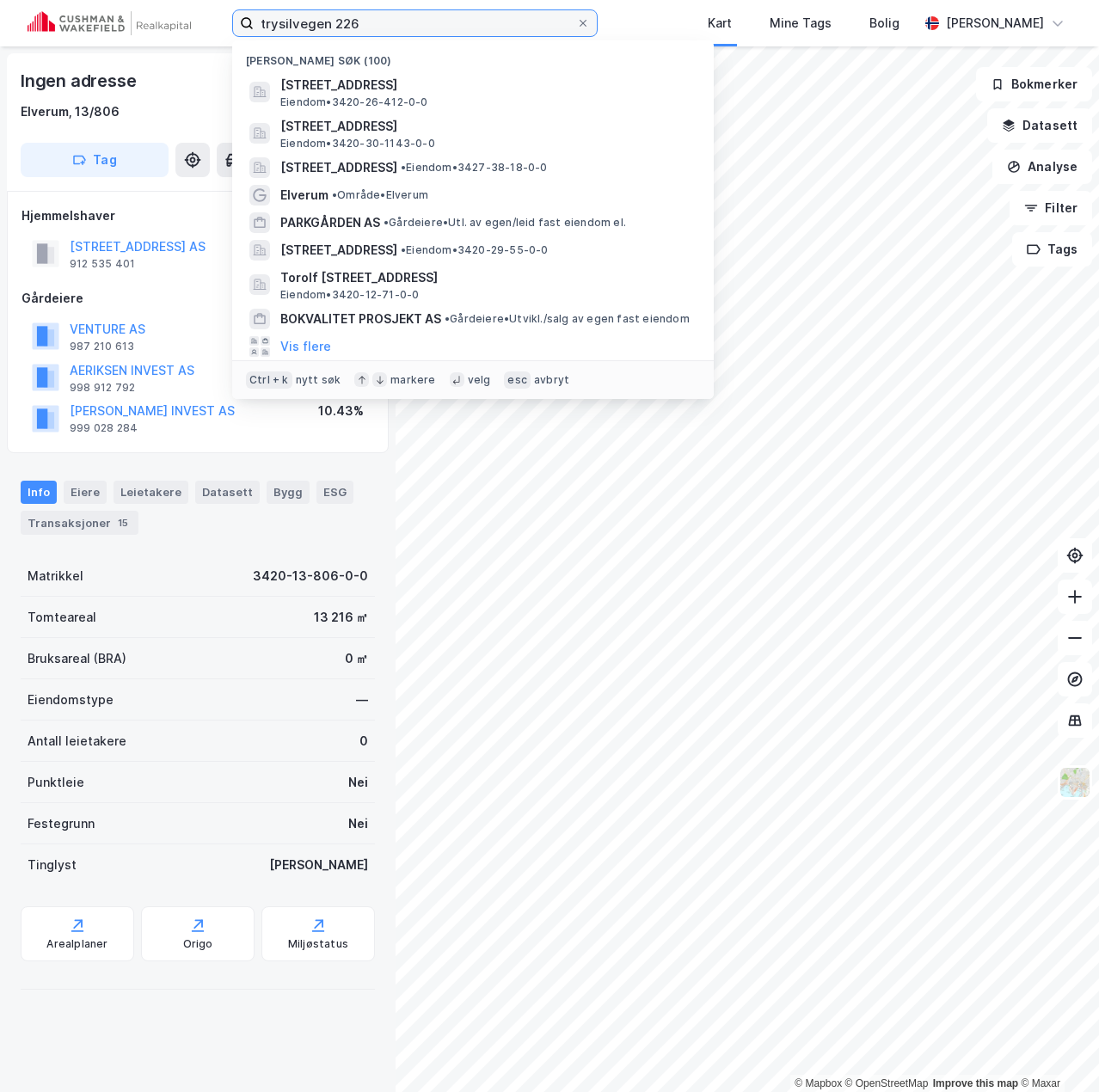
drag, startPoint x: 372, startPoint y: 22, endPoint x: 91, endPoint y: 30, distance: 281.1
click at [116, 35] on div "trysilvegen 226 Nylige søk (100) Trysilvegen 226, 2413, ELVERUM, ELVERUM Eiendo…" at bounding box center [550, 23] width 1099 height 47
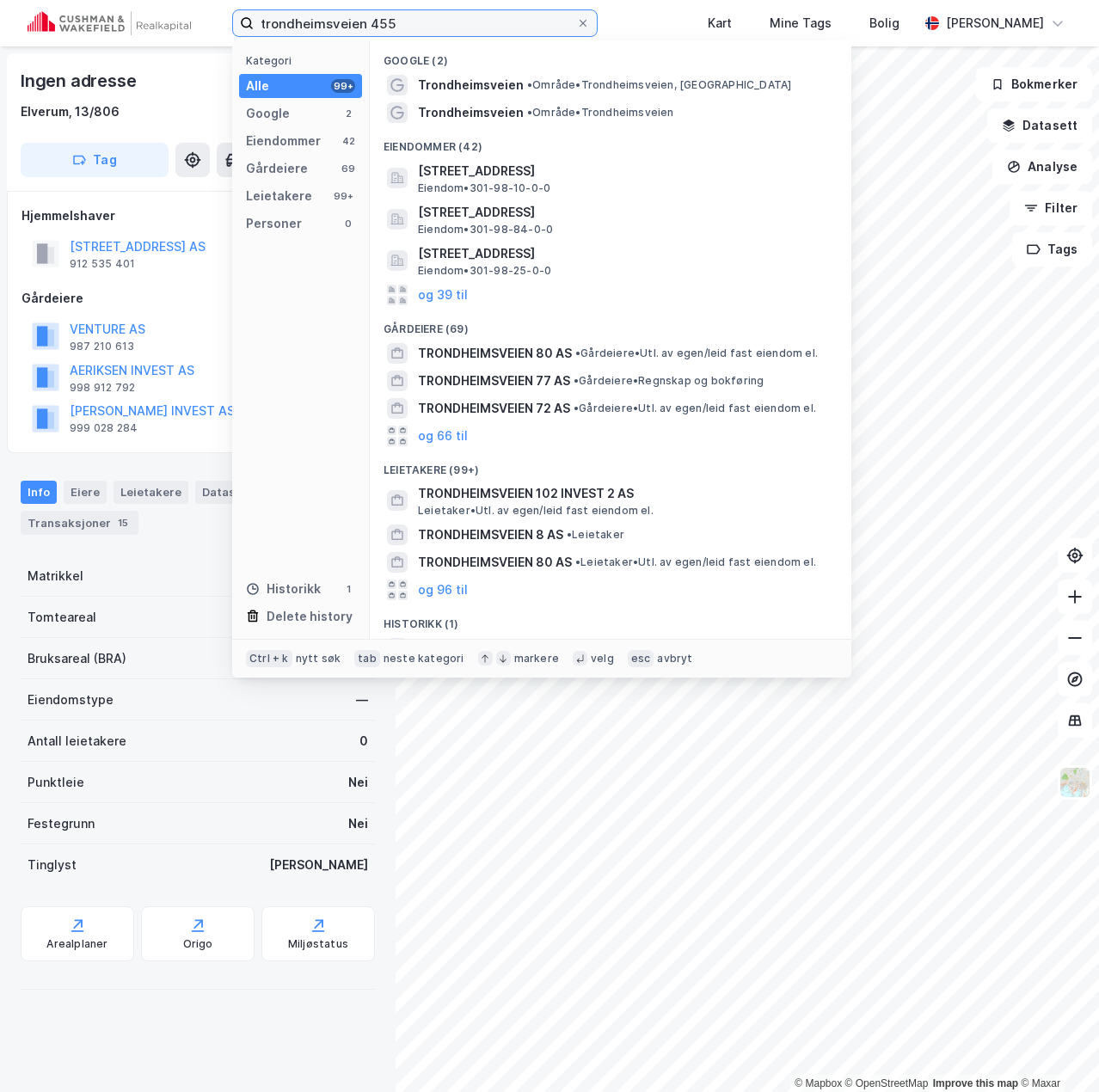
type input "trondheimsveien 455"
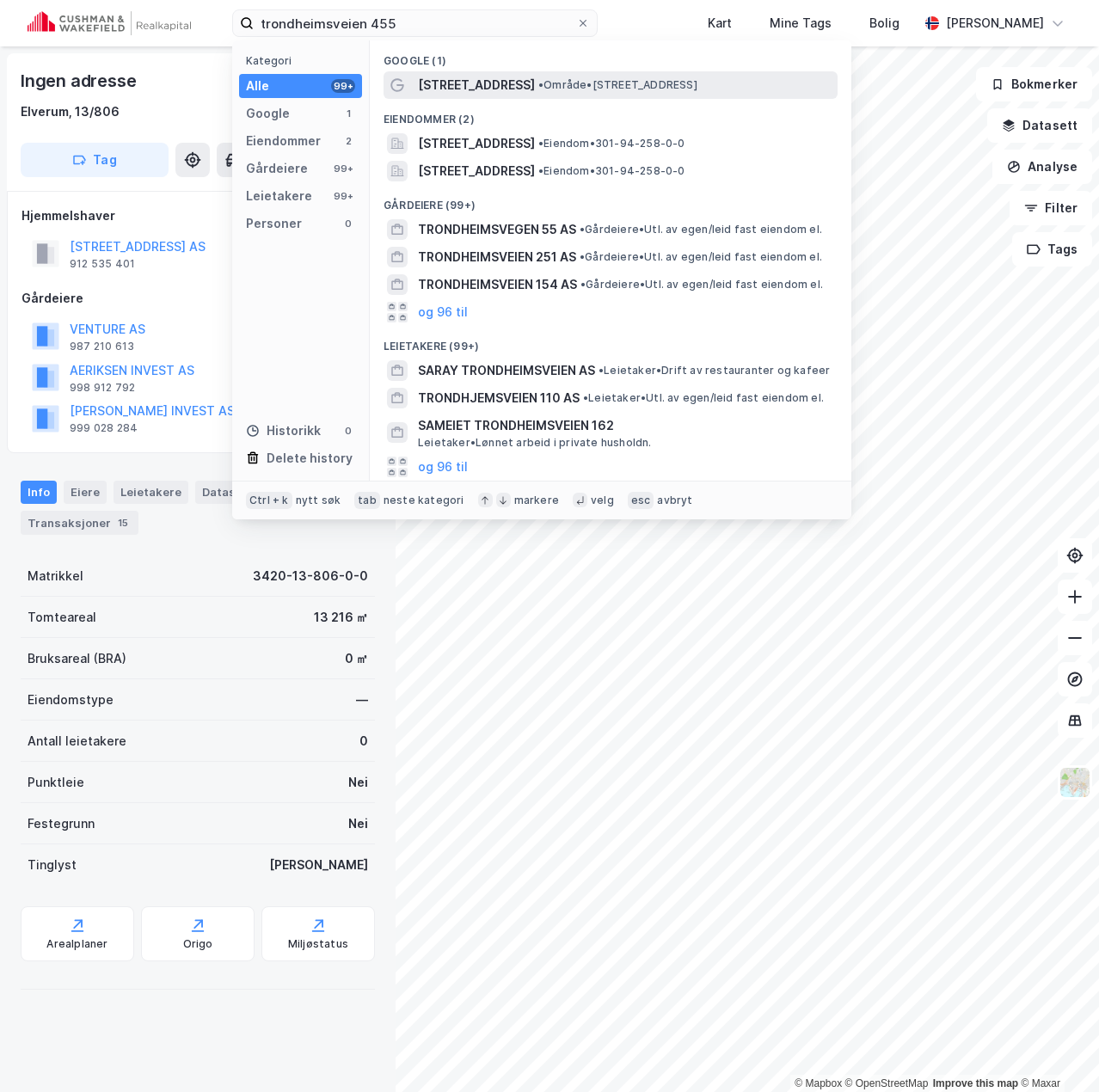
click at [544, 86] on span "•" at bounding box center [541, 84] width 5 height 13
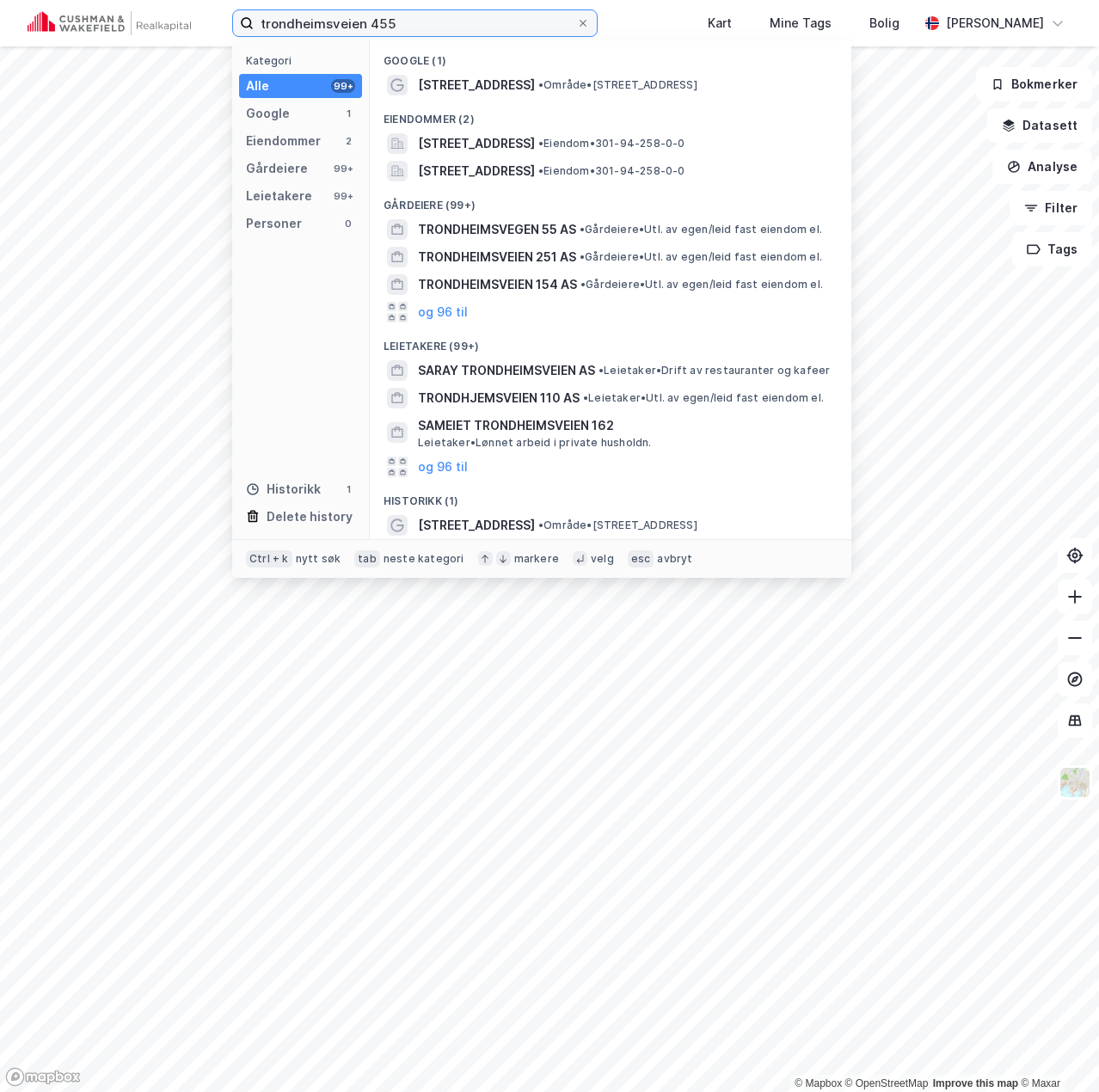
click at [460, 22] on input "trondheimsveien 455" at bounding box center [415, 23] width 323 height 26
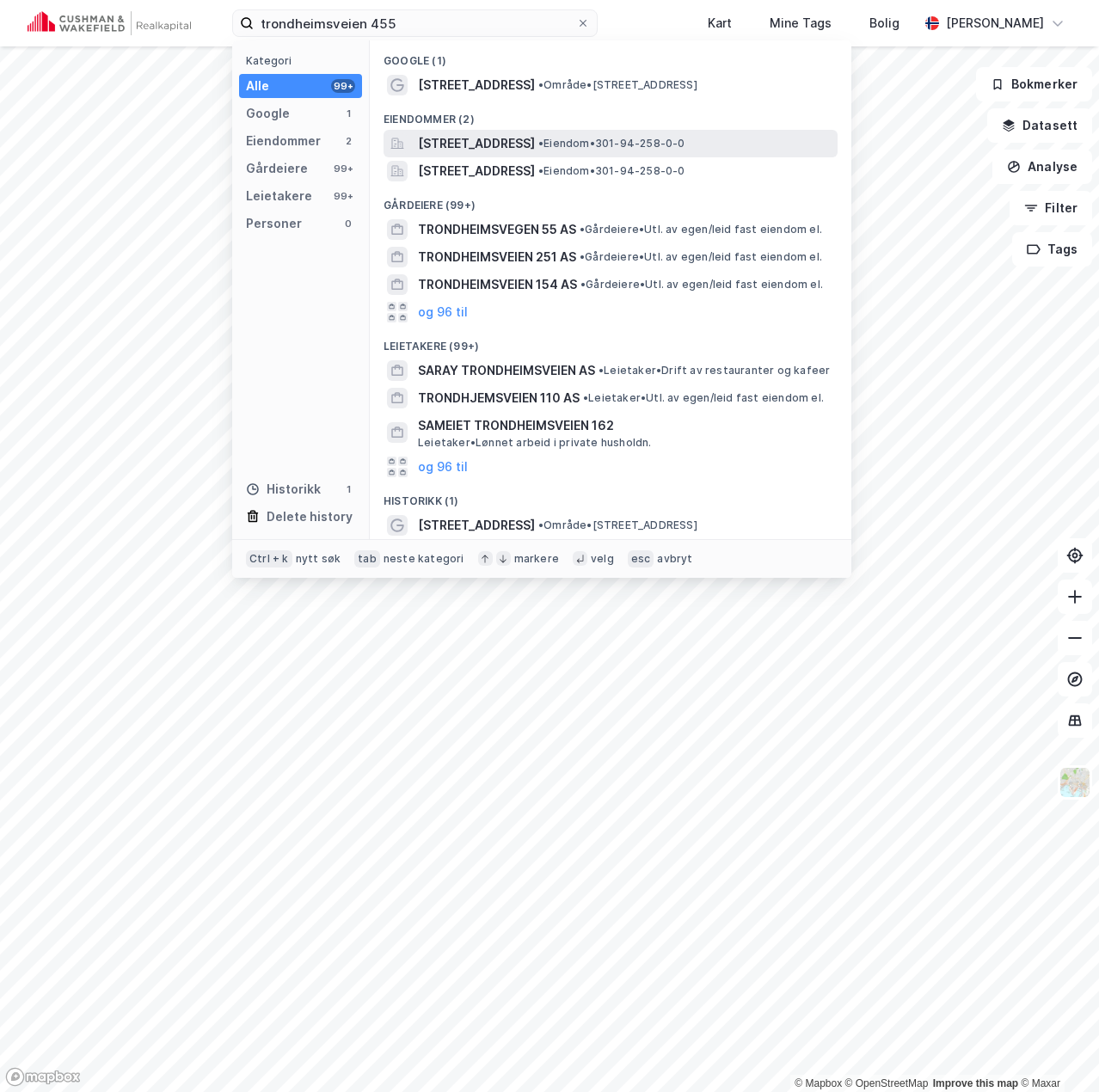
click at [507, 145] on span "Trondheimsveien 455A, 0962, OSLO, OSLO" at bounding box center [477, 143] width 117 height 20
